Goal: Book appointment/travel/reservation

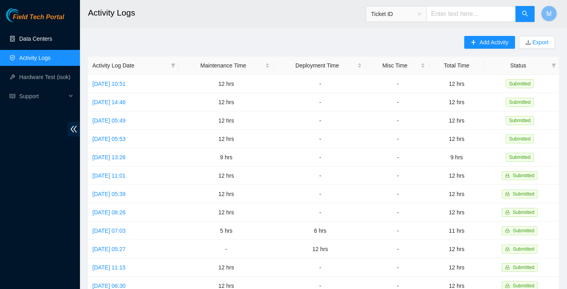
click at [37, 41] on link "Data Centers" at bounding box center [35, 39] width 33 height 6
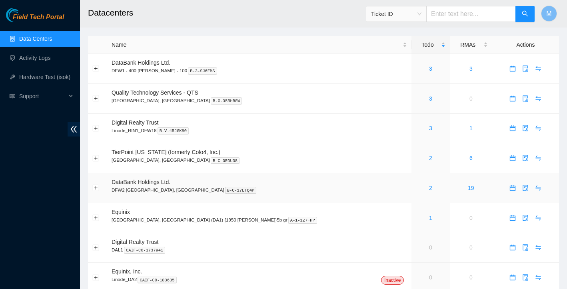
click at [416, 192] on div "2" at bounding box center [430, 188] width 29 height 9
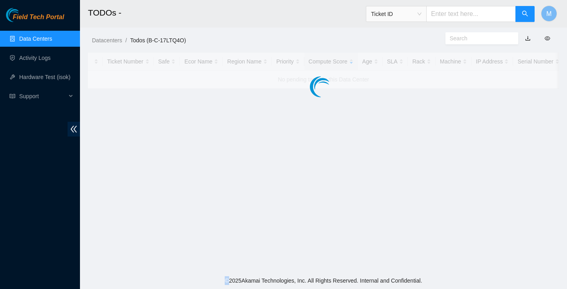
click at [386, 192] on main "TODOs - Ticket ID M Datacenters / Todos (B-C-17LTQ4O) / Ticket Number Safe Ecor…" at bounding box center [323, 136] width 487 height 273
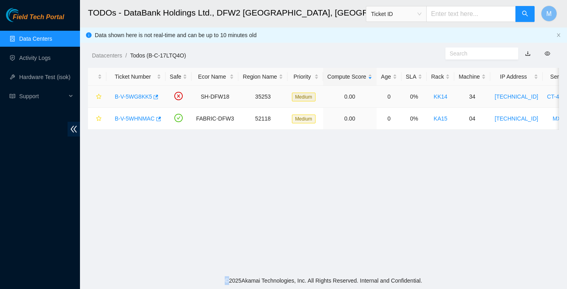
click at [123, 97] on link "B-V-5WG8KK5" at bounding box center [133, 96] width 37 height 6
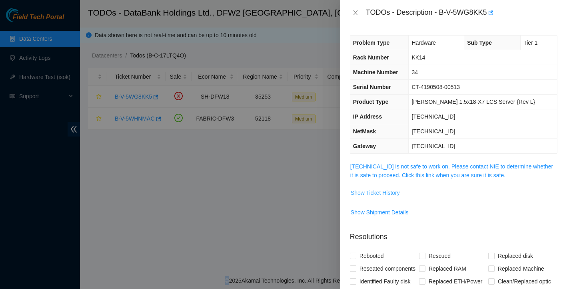
click at [364, 189] on span "Show Ticket History" at bounding box center [374, 193] width 49 height 9
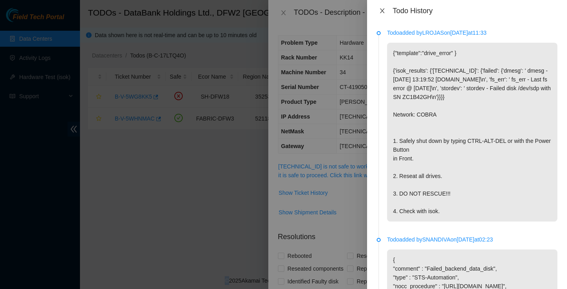
click at [384, 12] on icon "close" at bounding box center [382, 11] width 6 height 6
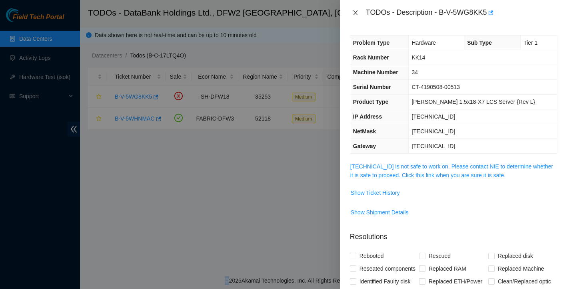
click at [357, 13] on icon "close" at bounding box center [355, 13] width 6 height 6
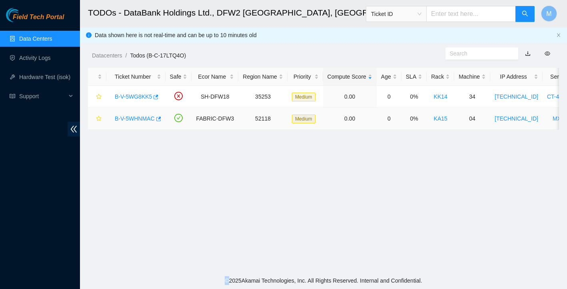
click at [143, 119] on link "B-V-5WHNMAC" at bounding box center [135, 118] width 40 height 6
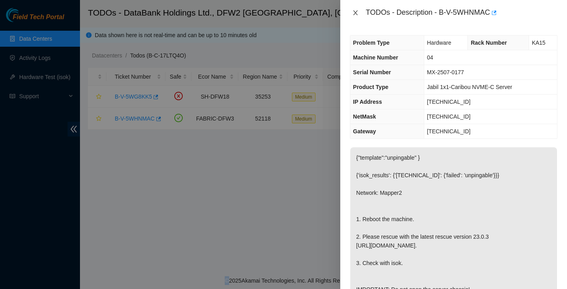
click at [356, 11] on icon "close" at bounding box center [355, 12] width 4 height 5
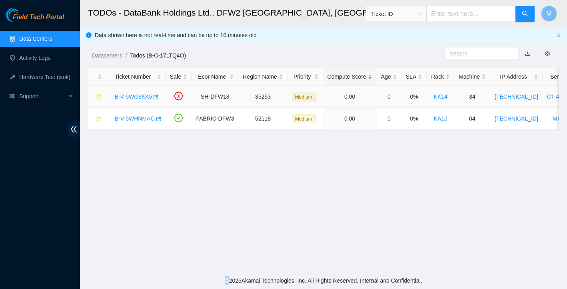
click at [136, 99] on link "B-V-5WG8KK5" at bounding box center [133, 96] width 37 height 6
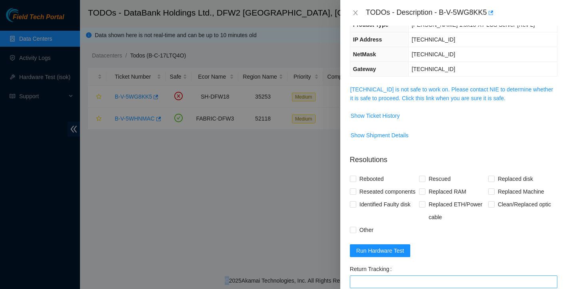
scroll to position [62, 0]
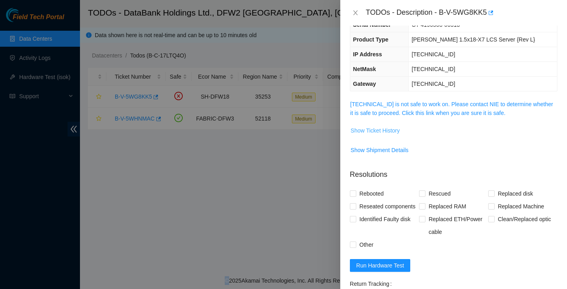
click at [369, 132] on span "Show Ticket History" at bounding box center [374, 130] width 49 height 9
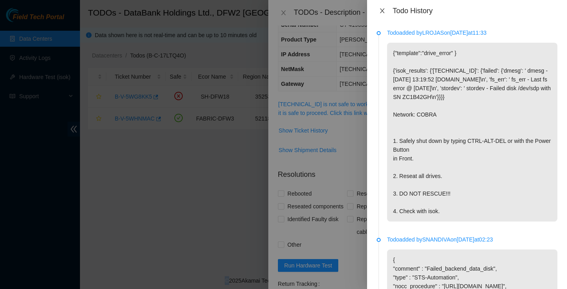
click at [382, 8] on icon "close" at bounding box center [382, 11] width 6 height 6
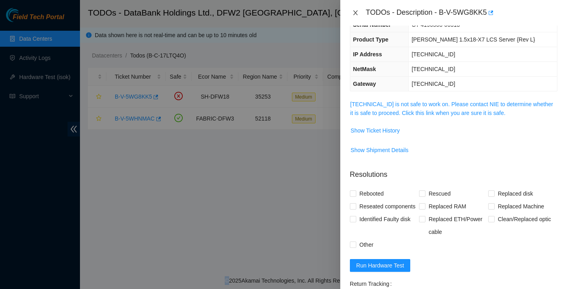
click at [356, 11] on icon "close" at bounding box center [355, 13] width 6 height 6
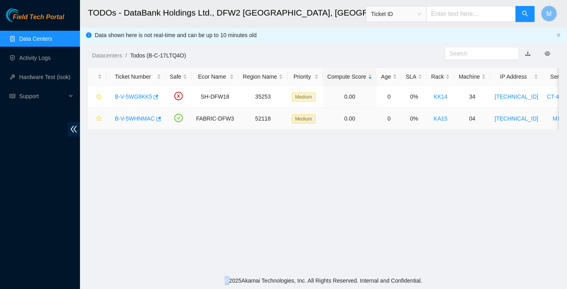
scroll to position [0, 0]
click at [19, 38] on link "Data Centers" at bounding box center [35, 39] width 33 height 6
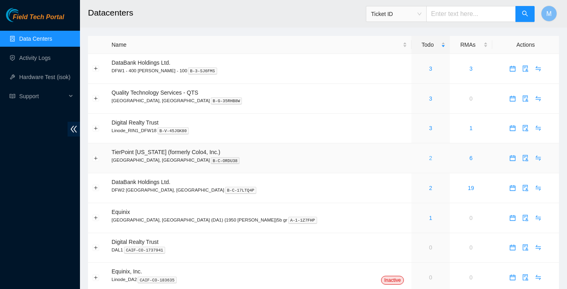
click at [429, 160] on link "2" at bounding box center [430, 158] width 3 height 6
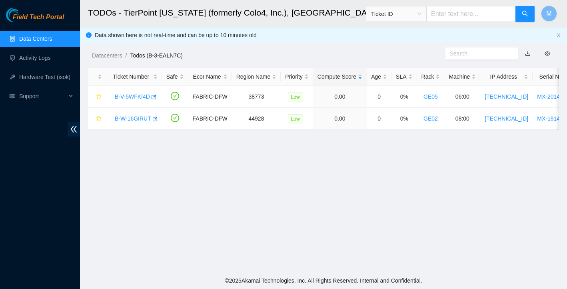
click at [52, 39] on link "Data Centers" at bounding box center [35, 39] width 33 height 6
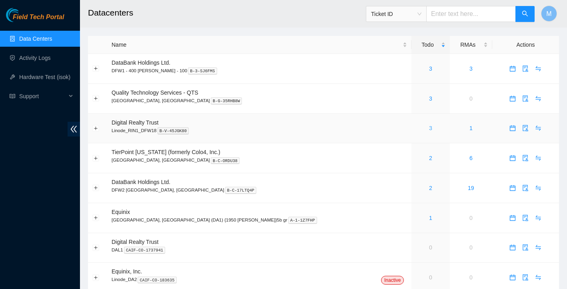
click at [429, 128] on link "3" at bounding box center [430, 128] width 3 height 6
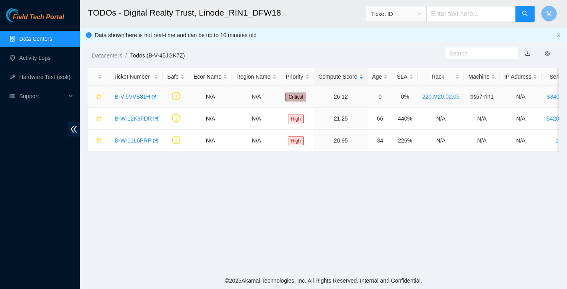
click at [142, 95] on link "B-V-5VVS81H" at bounding box center [133, 96] width 36 height 6
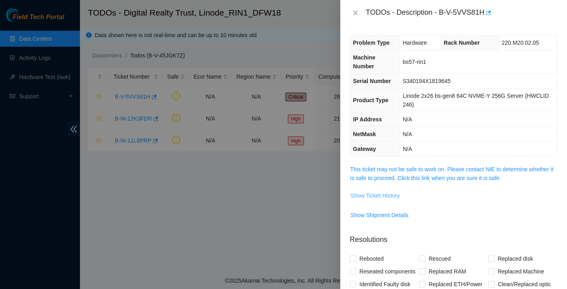
click at [388, 195] on span "Show Ticket History" at bounding box center [374, 195] width 49 height 9
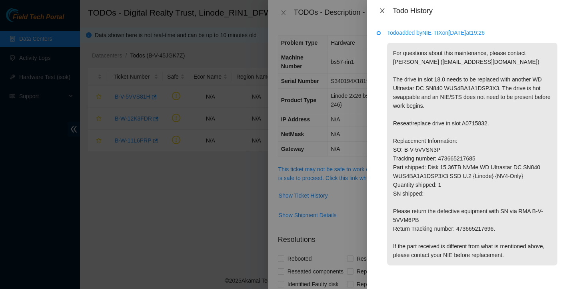
click at [383, 10] on icon "close" at bounding box center [382, 11] width 6 height 6
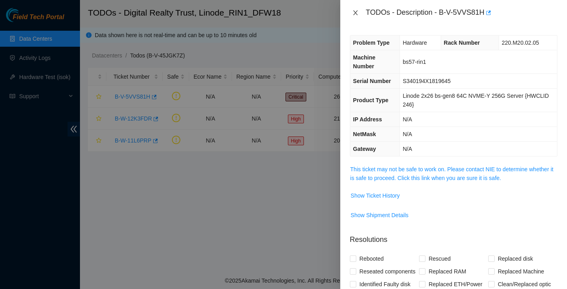
click at [356, 12] on icon "close" at bounding box center [355, 12] width 4 height 5
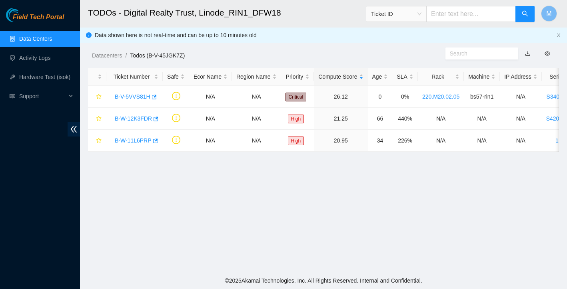
click at [42, 36] on link "Data Centers" at bounding box center [35, 39] width 33 height 6
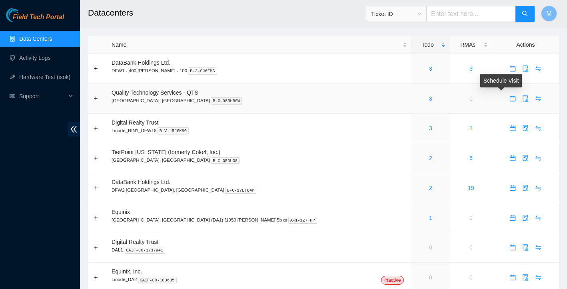
click at [509, 99] on icon "calendar" at bounding box center [512, 98] width 6 height 6
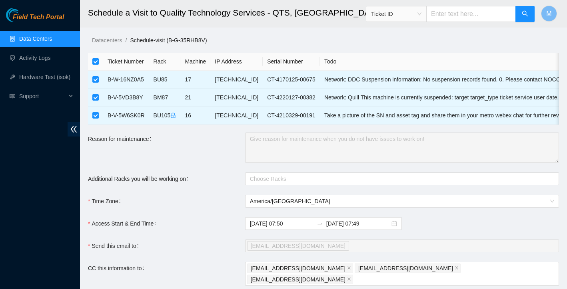
click at [95, 60] on input "checkbox" at bounding box center [95, 61] width 6 height 6
checkbox input "false"
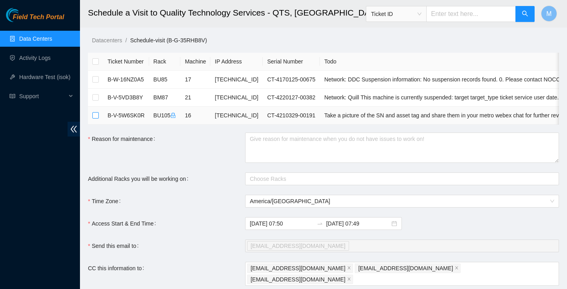
click at [96, 115] on input "checkbox" at bounding box center [95, 115] width 6 height 6
checkbox input "true"
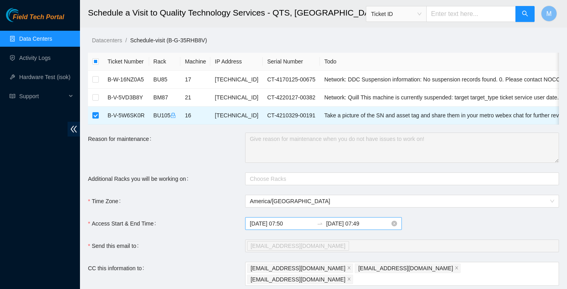
click at [357, 221] on input "[DATE] 07:49" at bounding box center [358, 223] width 64 height 9
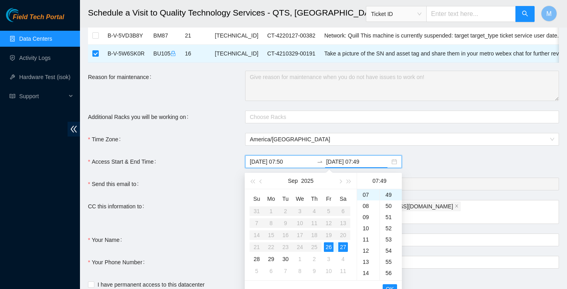
scroll to position [63, 0]
click at [327, 244] on div "26" at bounding box center [329, 247] width 10 height 10
click at [366, 197] on div "23" at bounding box center [368, 194] width 22 height 11
type input "[DATE] 23:49"
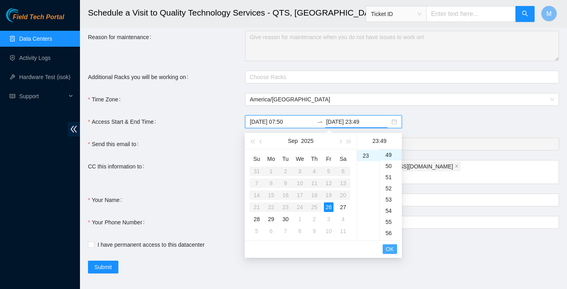
scroll to position [101, 0]
click at [391, 248] on span "OK" at bounding box center [390, 249] width 8 height 9
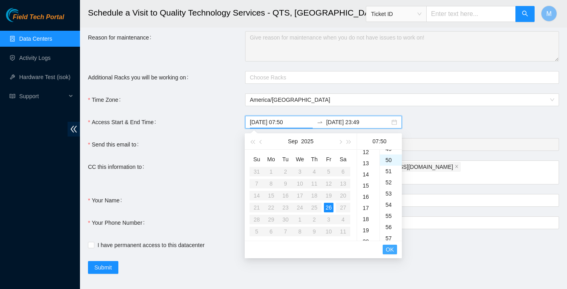
scroll to position [559, 0]
click at [391, 248] on span "OK" at bounding box center [390, 249] width 8 height 9
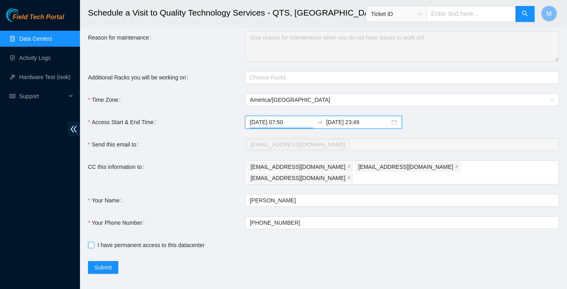
click at [90, 242] on input "I have permanent access to this datacenter" at bounding box center [91, 245] width 6 height 6
checkbox input "true"
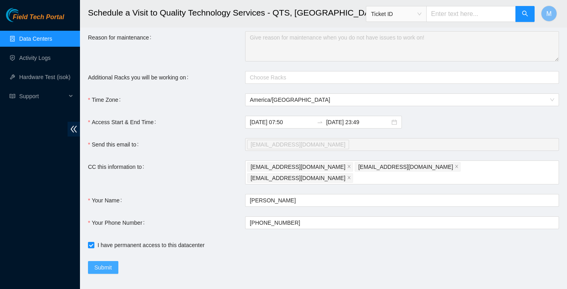
click at [104, 263] on span "Submit" at bounding box center [103, 267] width 18 height 9
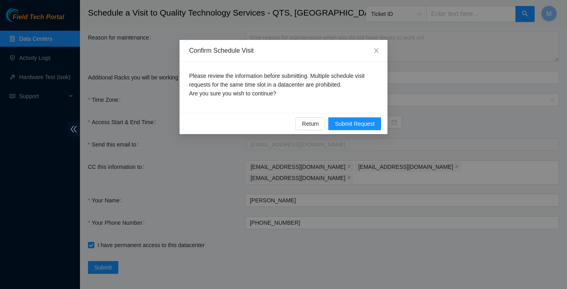
click at [366, 116] on div "Return Submit Request" at bounding box center [283, 123] width 208 height 21
click at [360, 127] on span "Submit Request" at bounding box center [354, 123] width 40 height 9
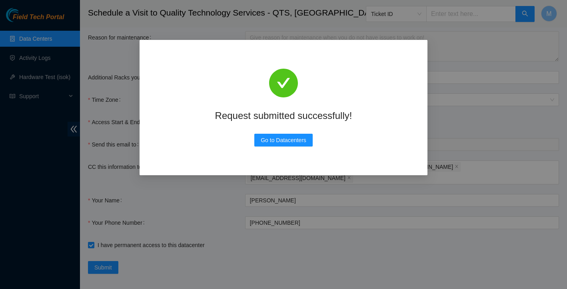
click at [300, 246] on div "Request submitted successfully! Go to Datacenters" at bounding box center [283, 144] width 567 height 289
click at [337, 272] on div "Request submitted successfully! Go to Datacenters" at bounding box center [283, 144] width 567 height 289
